Goal: Transaction & Acquisition: Obtain resource

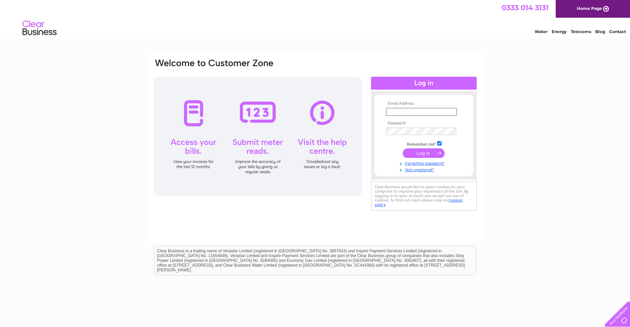
click at [397, 111] on input "text" at bounding box center [421, 112] width 71 height 8
click at [409, 110] on input "text" at bounding box center [421, 112] width 71 height 8
paste input "fenstone.rhs@btinternet.com"
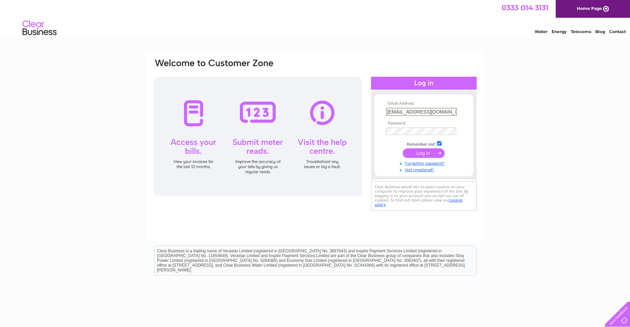
type input "fenstone.rhs@btinternet.com"
click at [429, 149] on input "submit" at bounding box center [424, 153] width 42 height 10
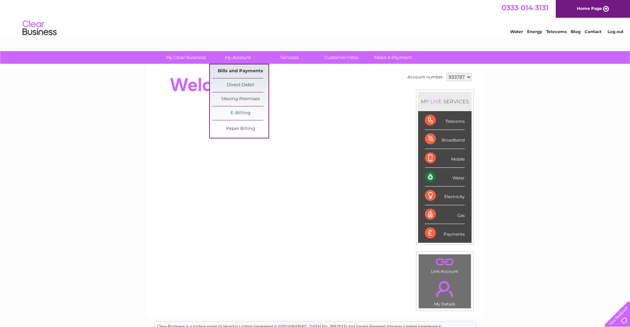
click at [232, 71] on link "Bills and Payments" at bounding box center [240, 71] width 56 height 14
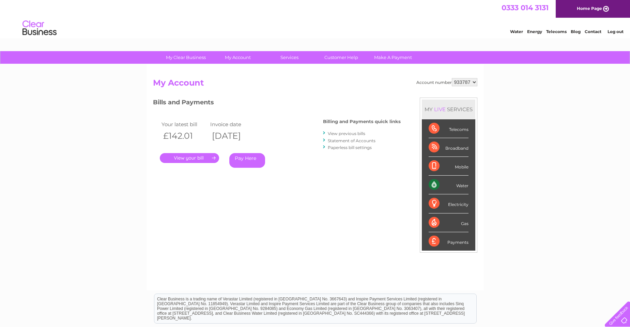
drag, startPoint x: 0, startPoint y: 0, endPoint x: 521, endPoint y: 122, distance: 535.4
click at [521, 122] on div "My Clear Business Login Details My Details My Preferences Link Account My Accou…" at bounding box center [315, 229] width 630 height 356
click at [195, 159] on link "." at bounding box center [189, 158] width 59 height 10
click at [343, 134] on link "View previous bills" at bounding box center [347, 133] width 38 height 5
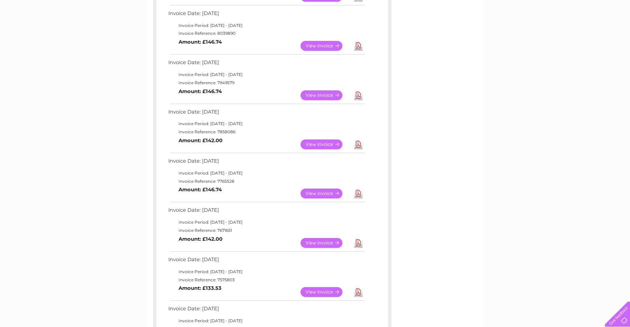
scroll to position [170, 0]
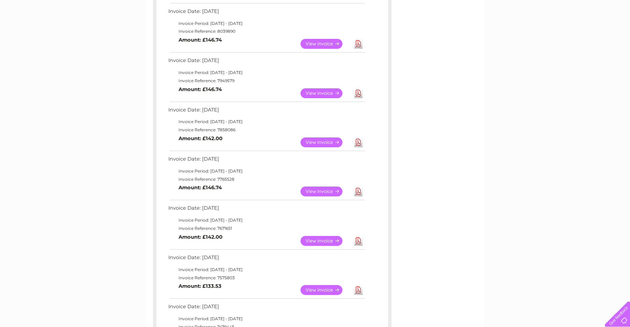
click at [323, 140] on link "View" at bounding box center [326, 142] width 50 height 10
click at [358, 146] on link "Download" at bounding box center [358, 142] width 9 height 10
click at [322, 93] on link "View" at bounding box center [326, 93] width 50 height 10
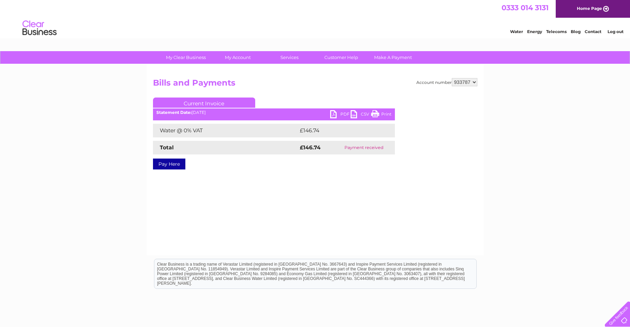
click at [335, 113] on link "PDF" at bounding box center [340, 115] width 20 height 10
click at [331, 115] on link "PDF" at bounding box center [340, 115] width 20 height 10
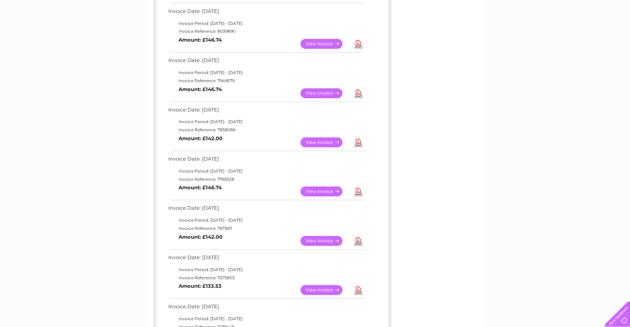
click at [359, 44] on link "Download" at bounding box center [358, 44] width 9 height 10
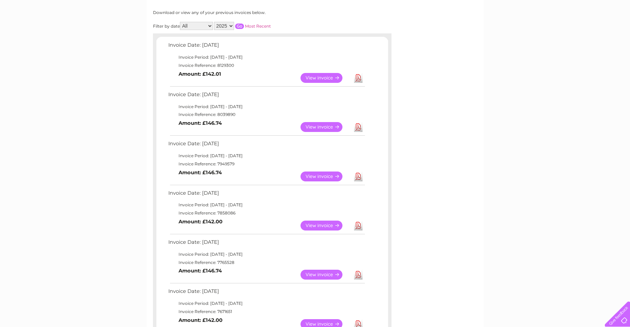
scroll to position [34, 0]
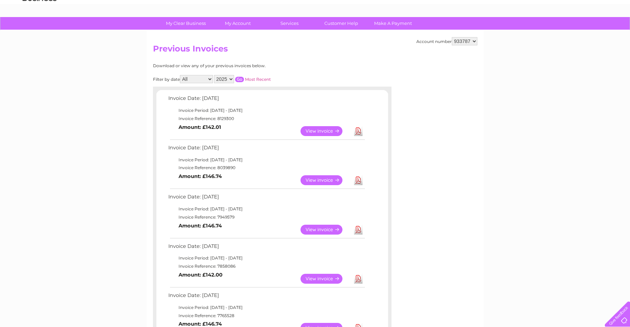
click at [357, 132] on link "Download" at bounding box center [358, 131] width 9 height 10
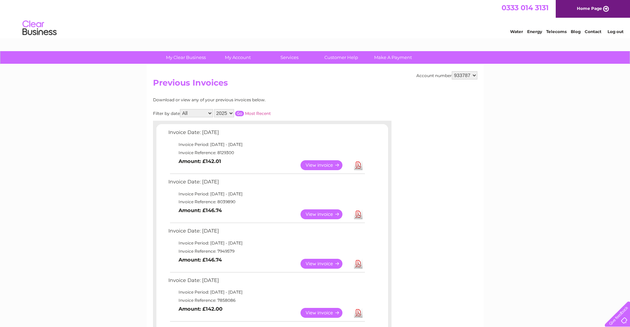
click at [619, 31] on link "Log out" at bounding box center [616, 31] width 16 height 5
